Goal: Information Seeking & Learning: Check status

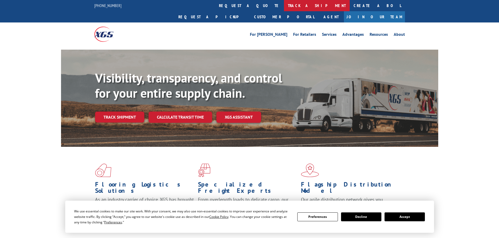
click at [284, 7] on link "track a shipment" at bounding box center [317, 5] width 66 height 11
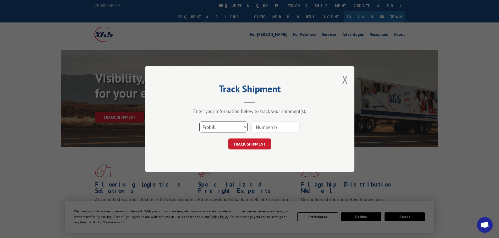
click at [232, 127] on select "Select category... Probill BOL PO" at bounding box center [223, 127] width 48 height 11
select select "bol"
click at [199, 122] on select "Select category... Probill BOL PO" at bounding box center [223, 127] width 48 height 11
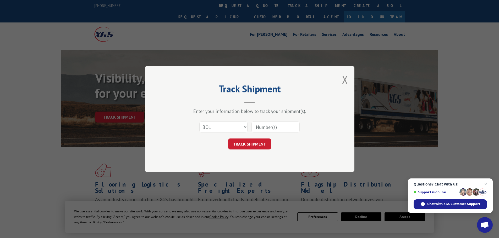
click at [258, 128] on input at bounding box center [275, 127] width 48 height 11
paste input "472699"
type input "472699"
click at [257, 141] on button "TRACK SHIPMENT" at bounding box center [249, 144] width 43 height 11
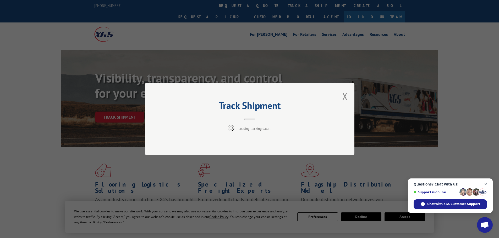
click at [486, 184] on span "Close chat" at bounding box center [485, 184] width 7 height 7
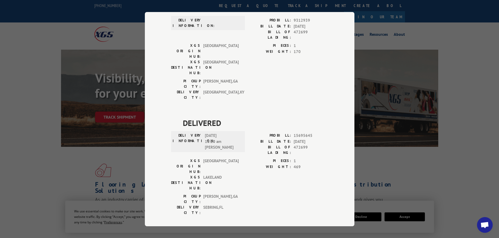
scroll to position [105, 0]
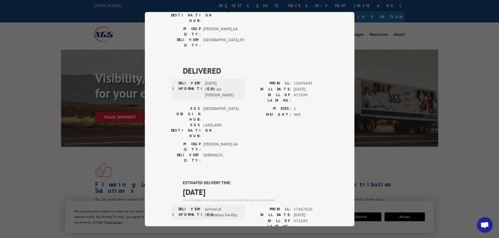
drag, startPoint x: 227, startPoint y: 131, endPoint x: 176, endPoint y: 132, distance: 50.5
copy span "10/03/2025"
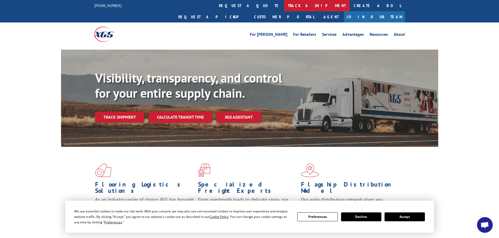
click at [284, 9] on link "track a shipment" at bounding box center [317, 5] width 66 height 11
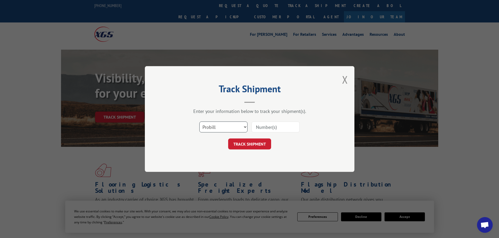
click at [227, 126] on select "Select category... Probill BOL PO" at bounding box center [223, 127] width 48 height 11
select select "bol"
click at [199, 122] on select "Select category... Probill BOL PO" at bounding box center [223, 127] width 48 height 11
click at [257, 126] on input at bounding box center [275, 127] width 48 height 11
paste input "5495387"
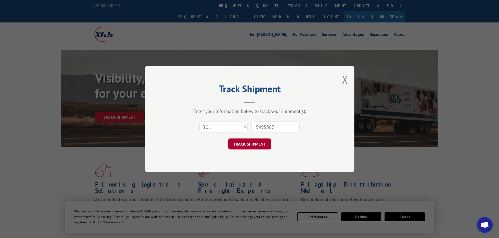
type input "5495387"
click at [262, 147] on button "TRACK SHIPMENT" at bounding box center [249, 144] width 43 height 11
